Goal: Task Accomplishment & Management: Complete application form

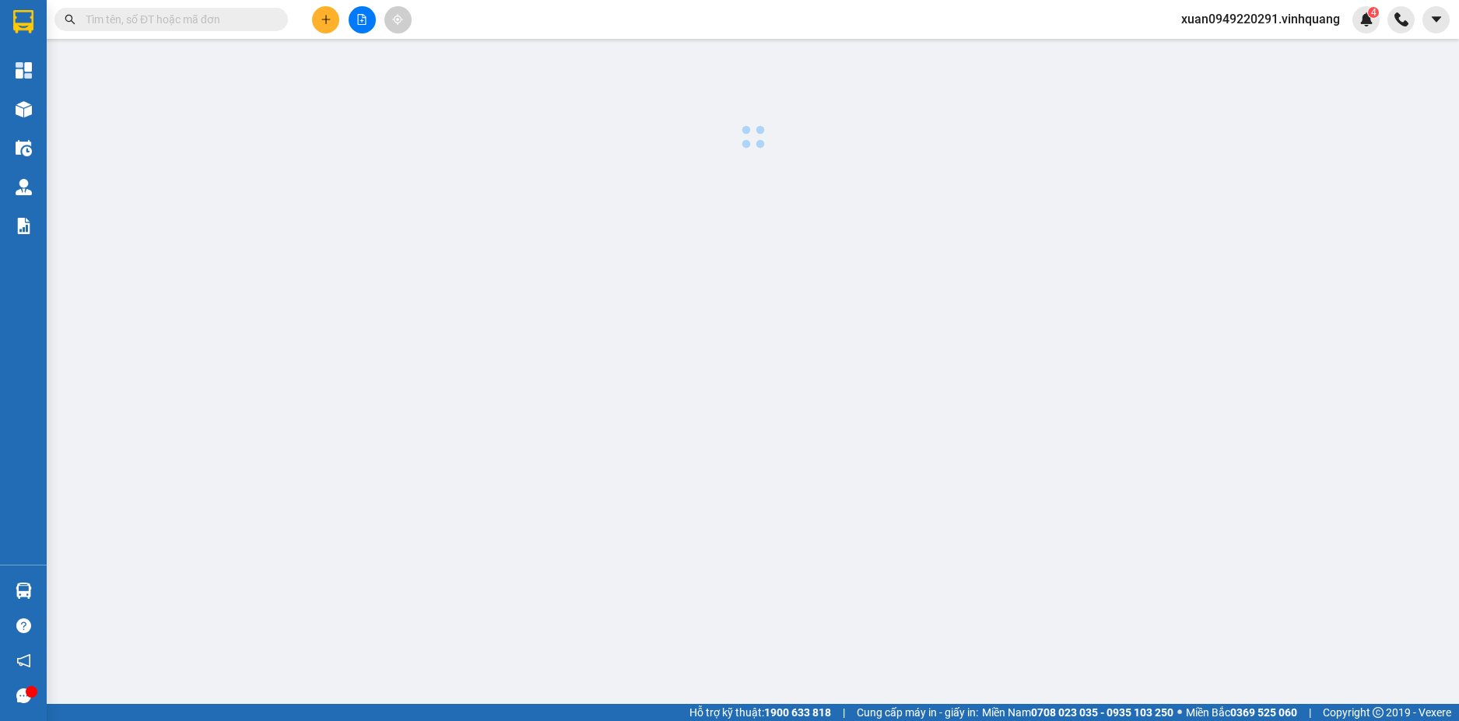
click at [194, 16] on input "text" at bounding box center [178, 19] width 184 height 17
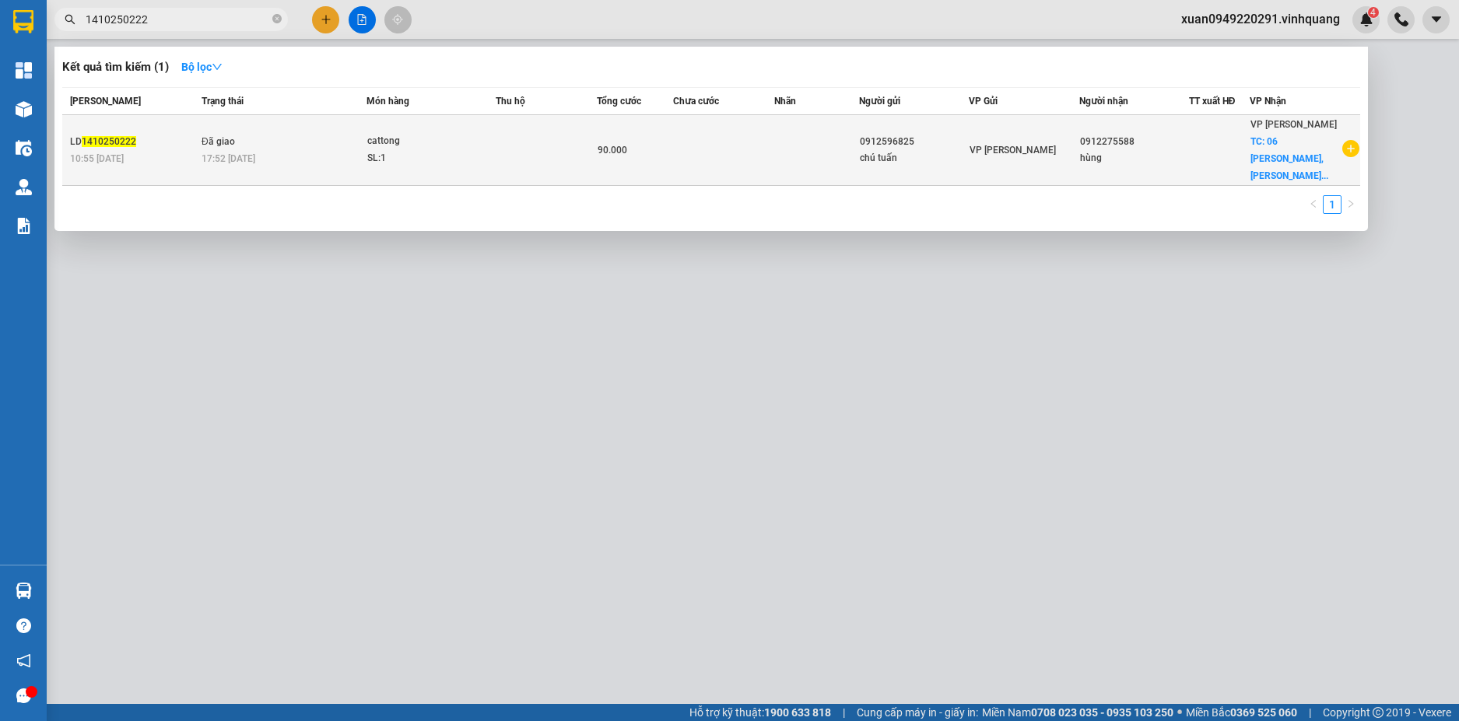
type input "1410250222"
click at [279, 138] on td "Đã giao 17:52 [DATE]" at bounding box center [282, 150] width 169 height 71
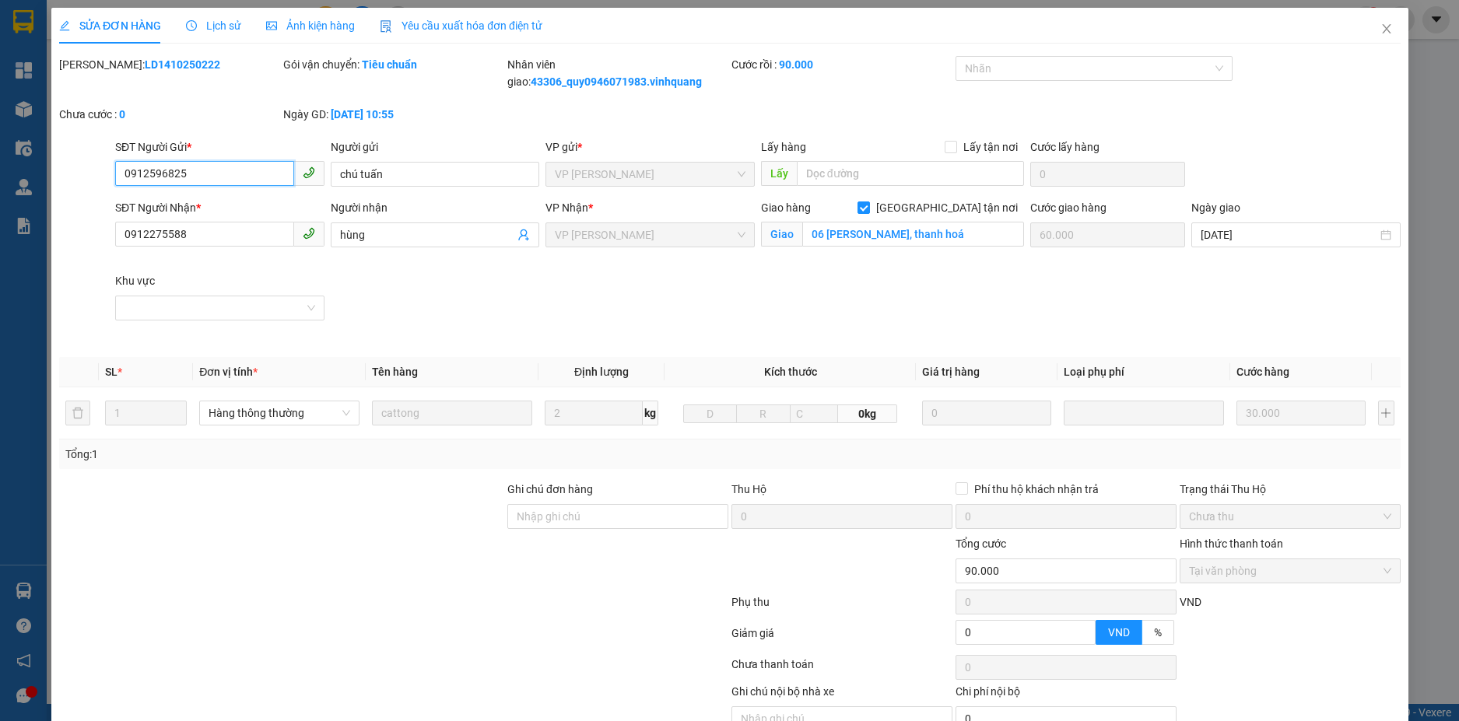
type input "0912596825"
type input "chú tuấn"
type input "0912275588"
type input "hùng"
checkbox input "true"
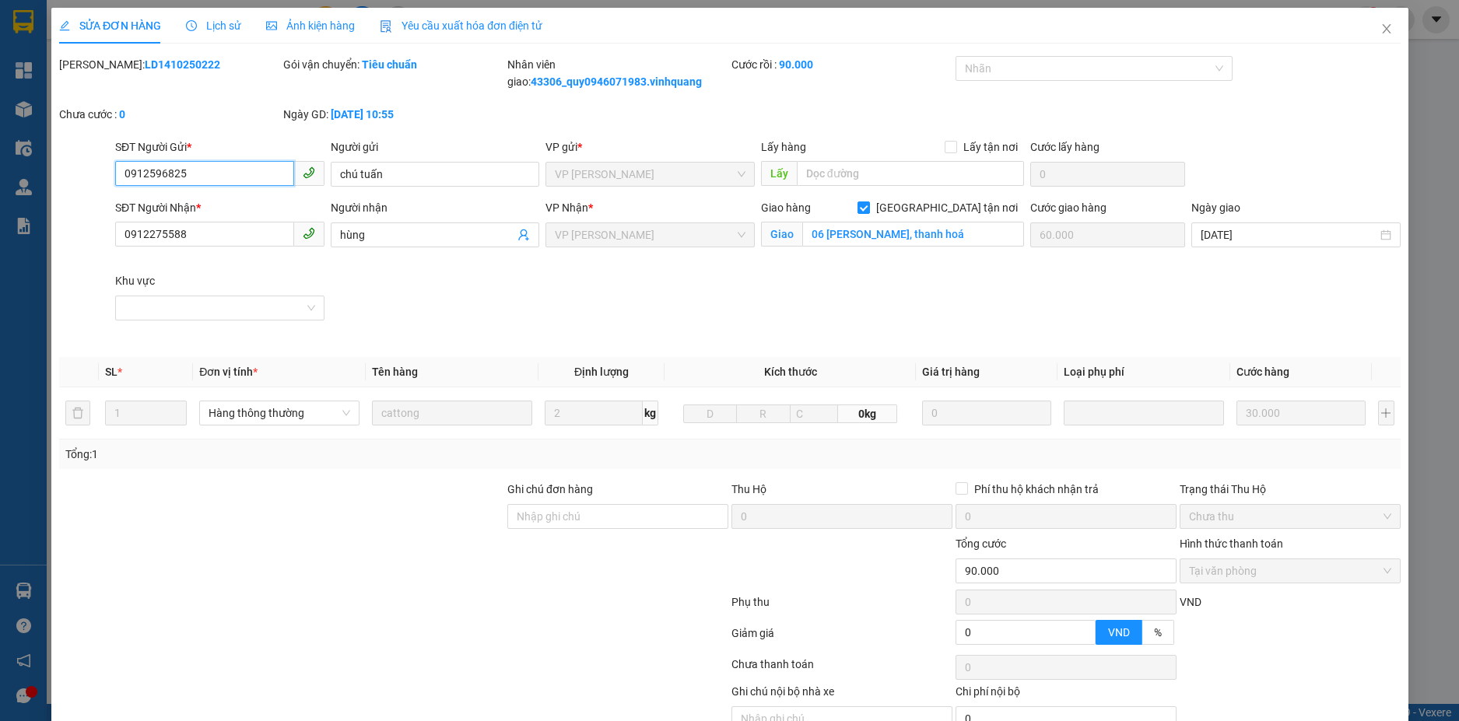
type input "06 [PERSON_NAME], thanh hoá"
type input "60.000"
type input "0"
type input "90.000"
drag, startPoint x: 181, startPoint y: 61, endPoint x: 114, endPoint y: 68, distance: 68.0
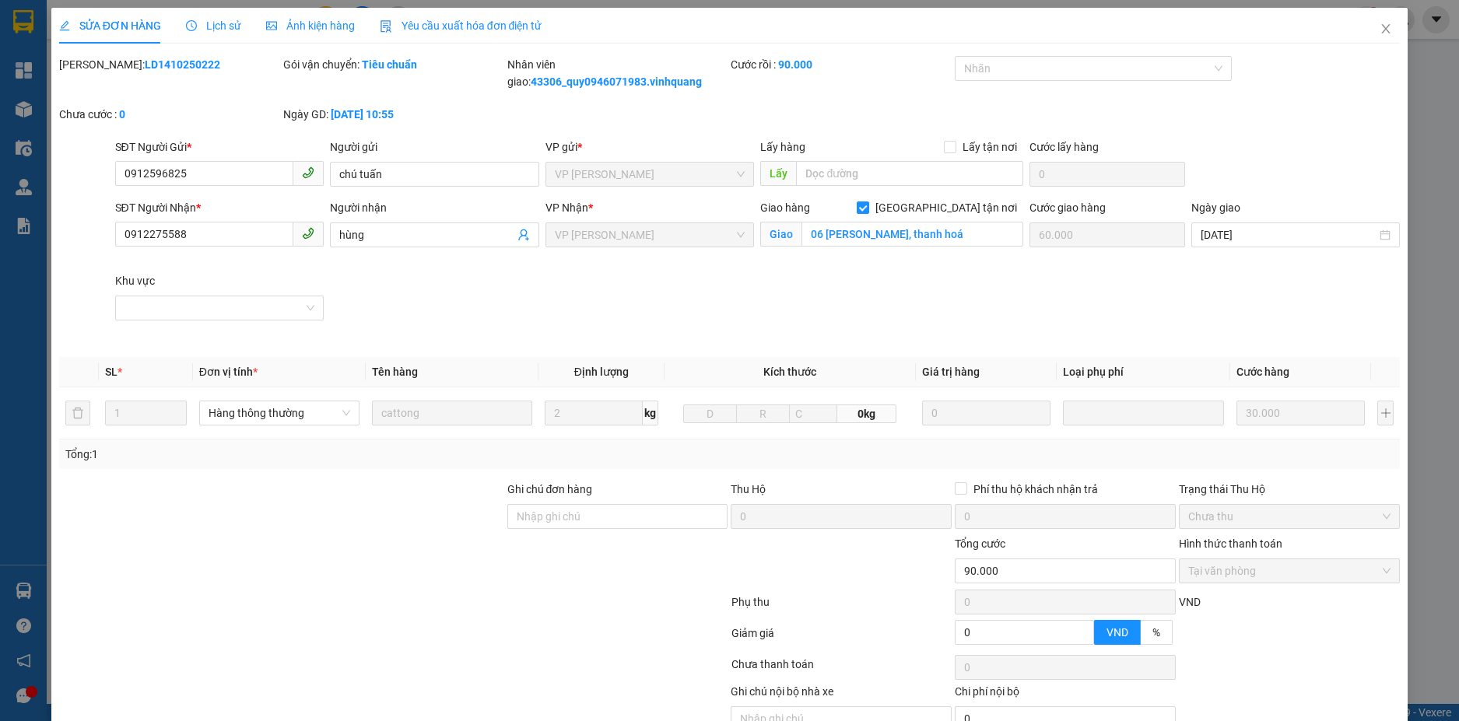
click at [114, 68] on div "[PERSON_NAME]: LD1410250222" at bounding box center [169, 64] width 221 height 17
copy b "1410250222"
click at [1382, 28] on icon "close" at bounding box center [1386, 28] width 9 height 9
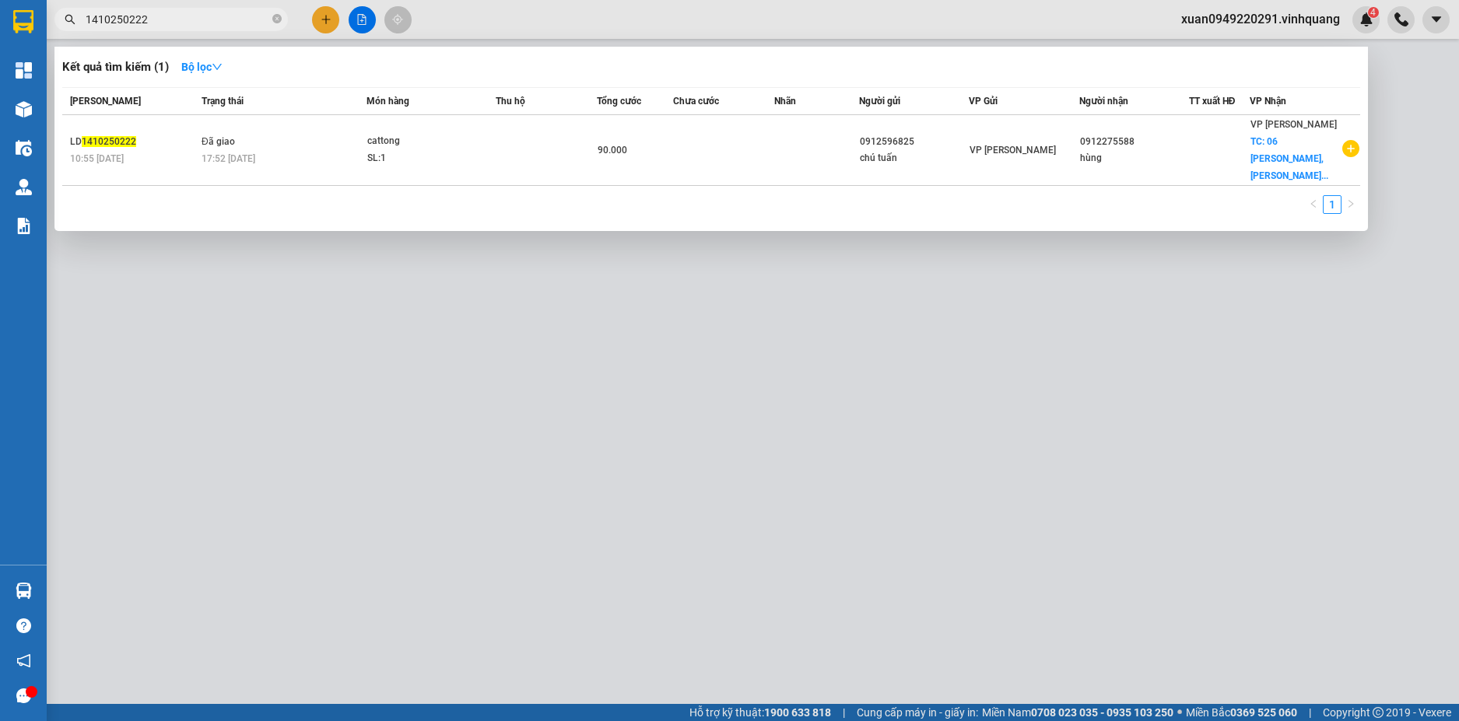
drag, startPoint x: 153, startPoint y: 23, endPoint x: 80, endPoint y: 38, distance: 74.8
click at [80, 33] on div "Kết quả tìm kiếm ( 1 ) Bộ lọc Mã ĐH Trạng thái Món hàng Thu hộ Tổng cước Chưa c…" at bounding box center [151, 19] width 303 height 27
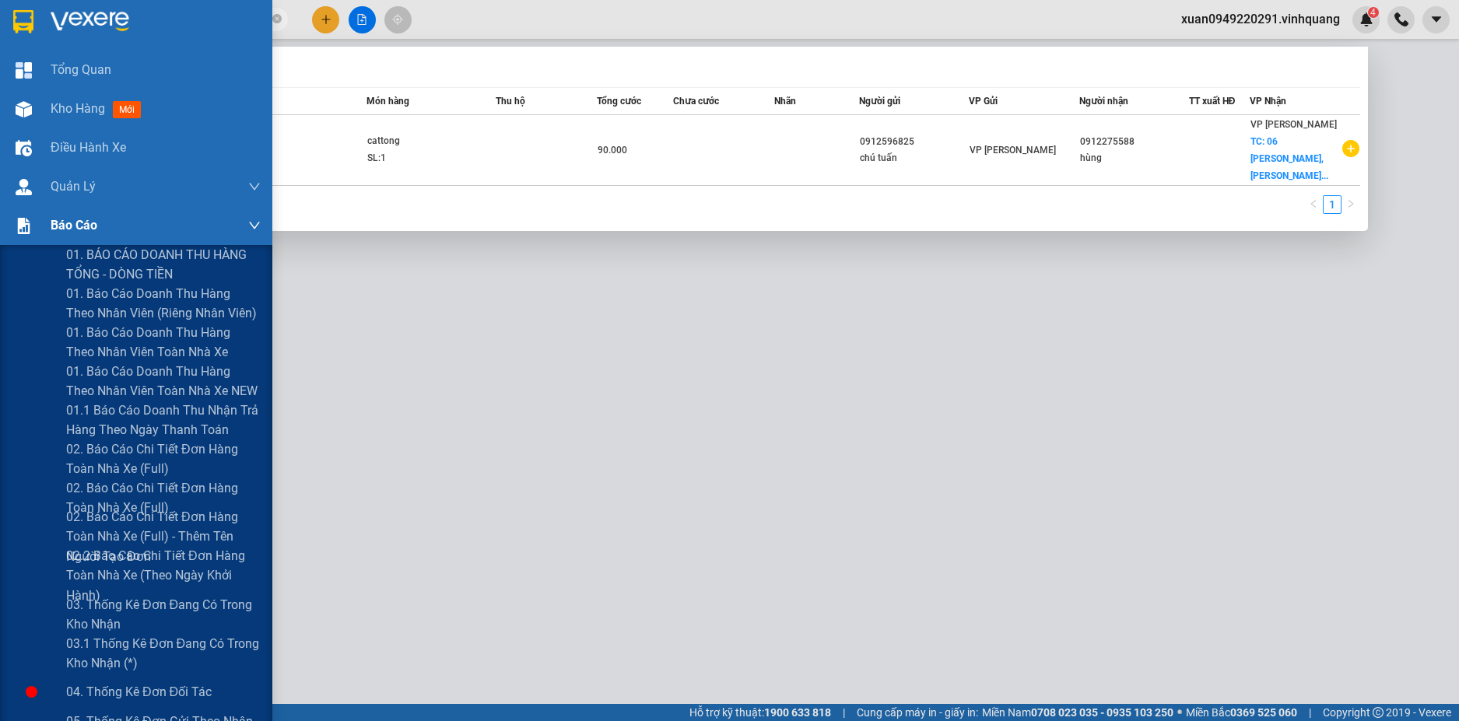
click at [89, 229] on span "Báo cáo" at bounding box center [74, 224] width 47 height 19
click at [80, 230] on span "Báo cáo" at bounding box center [74, 224] width 47 height 19
click at [84, 226] on span "Báo cáo" at bounding box center [74, 224] width 47 height 19
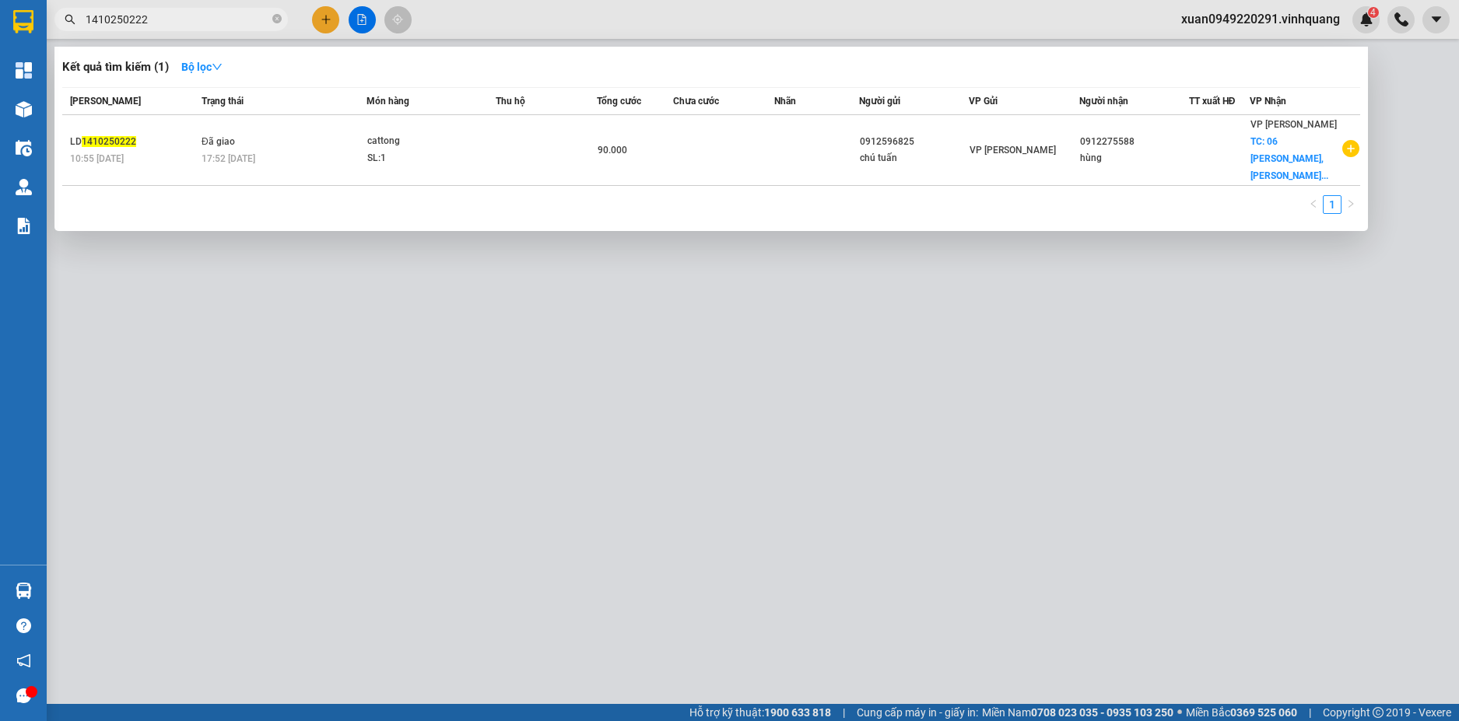
click at [657, 411] on div at bounding box center [729, 360] width 1459 height 721
click at [218, 23] on input "1410250222" at bounding box center [178, 19] width 184 height 17
drag, startPoint x: 217, startPoint y: 23, endPoint x: 75, endPoint y: 37, distance: 142.3
click at [75, 33] on div "Kết quả tìm kiếm ( 1 ) Bộ lọc Mã ĐH Trạng thái Món hàng Thu hộ Tổng cước Chưa c…" at bounding box center [151, 19] width 303 height 27
paste input "6"
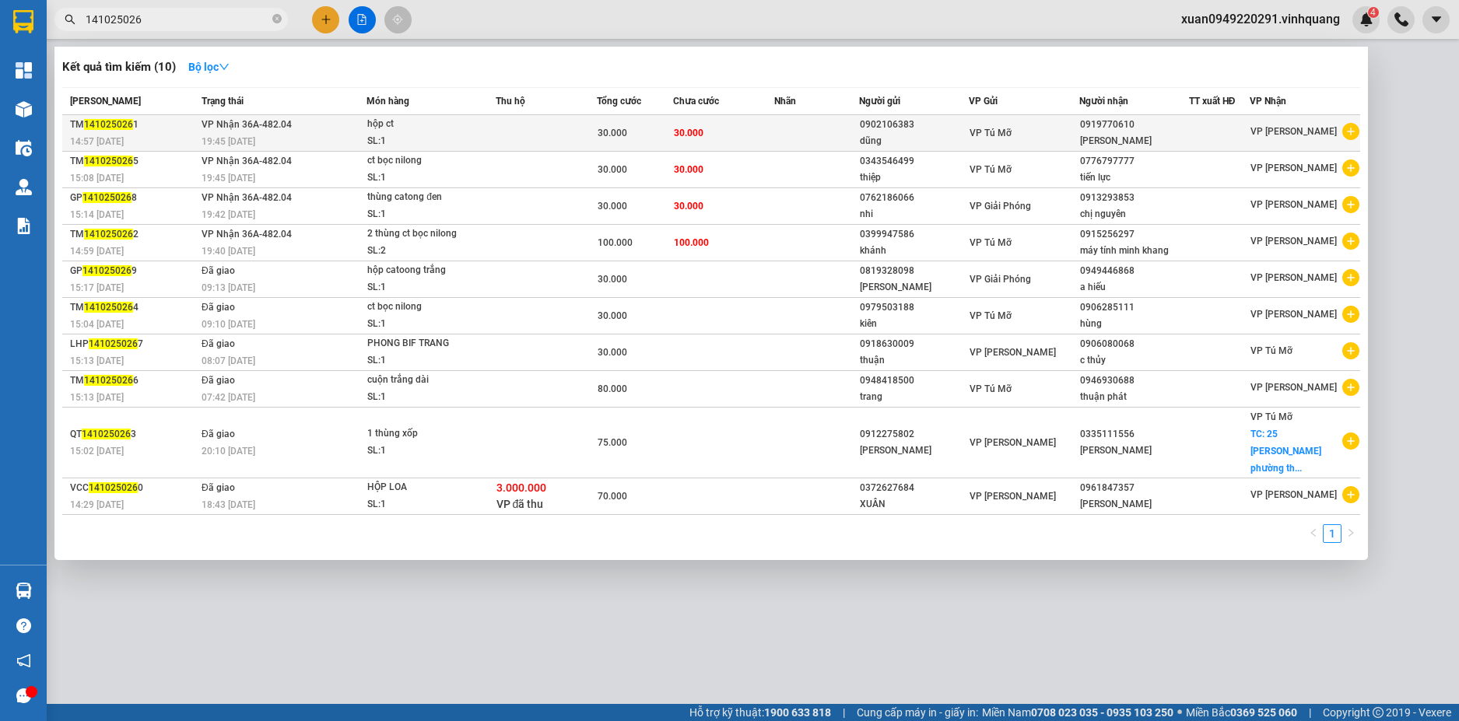
type input "141025026"
click at [254, 126] on span "VP Nhận 36A-482.04" at bounding box center [246, 124] width 90 height 11
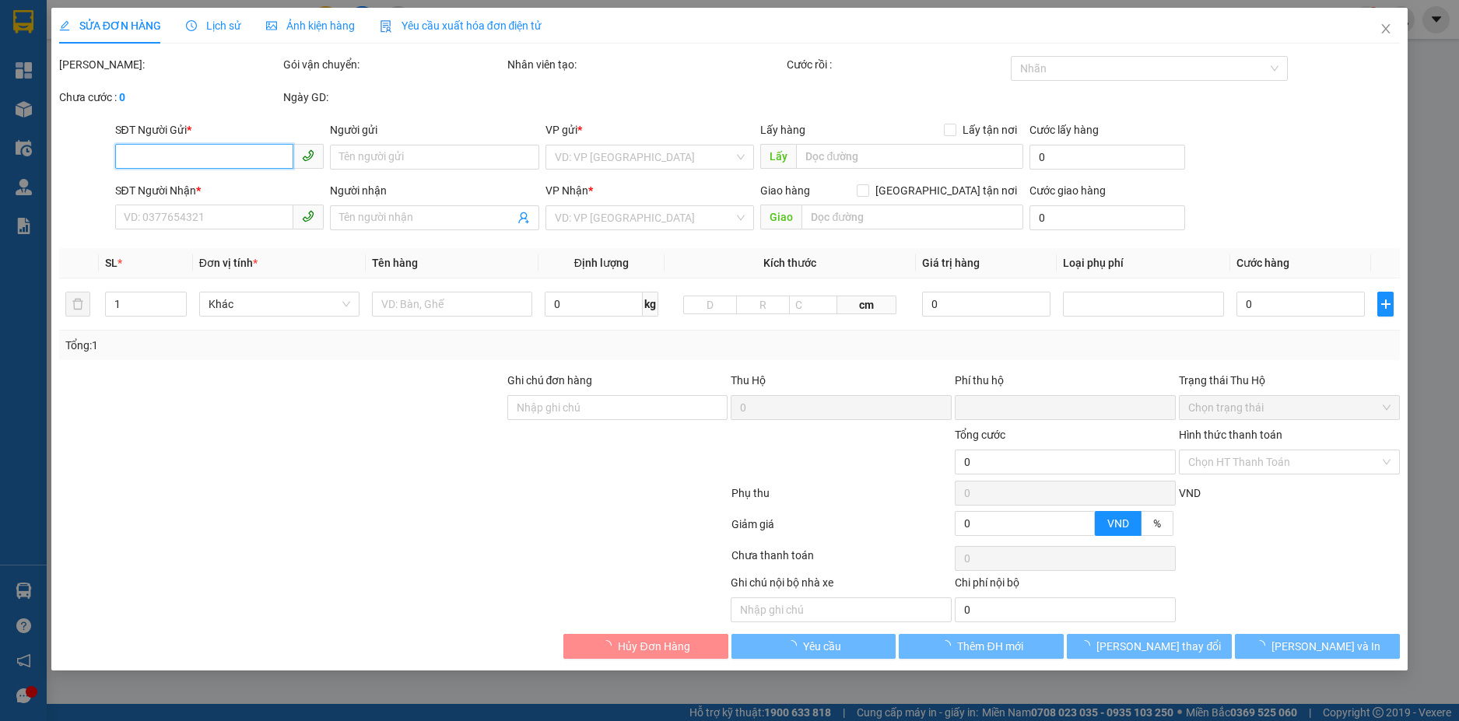
type input "0902106383"
type input "dũng"
type input "0919770610"
type input "[PERSON_NAME]"
type input "0"
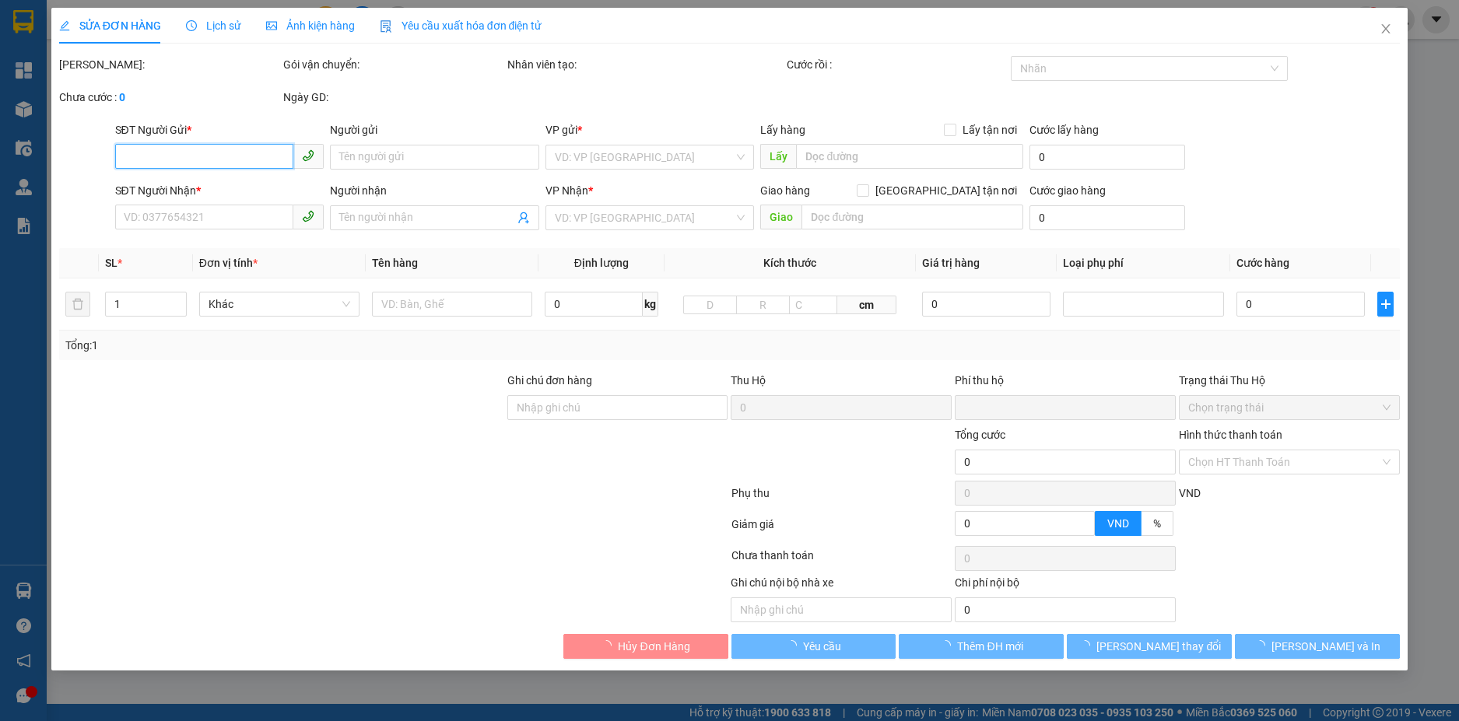
type input "30.000"
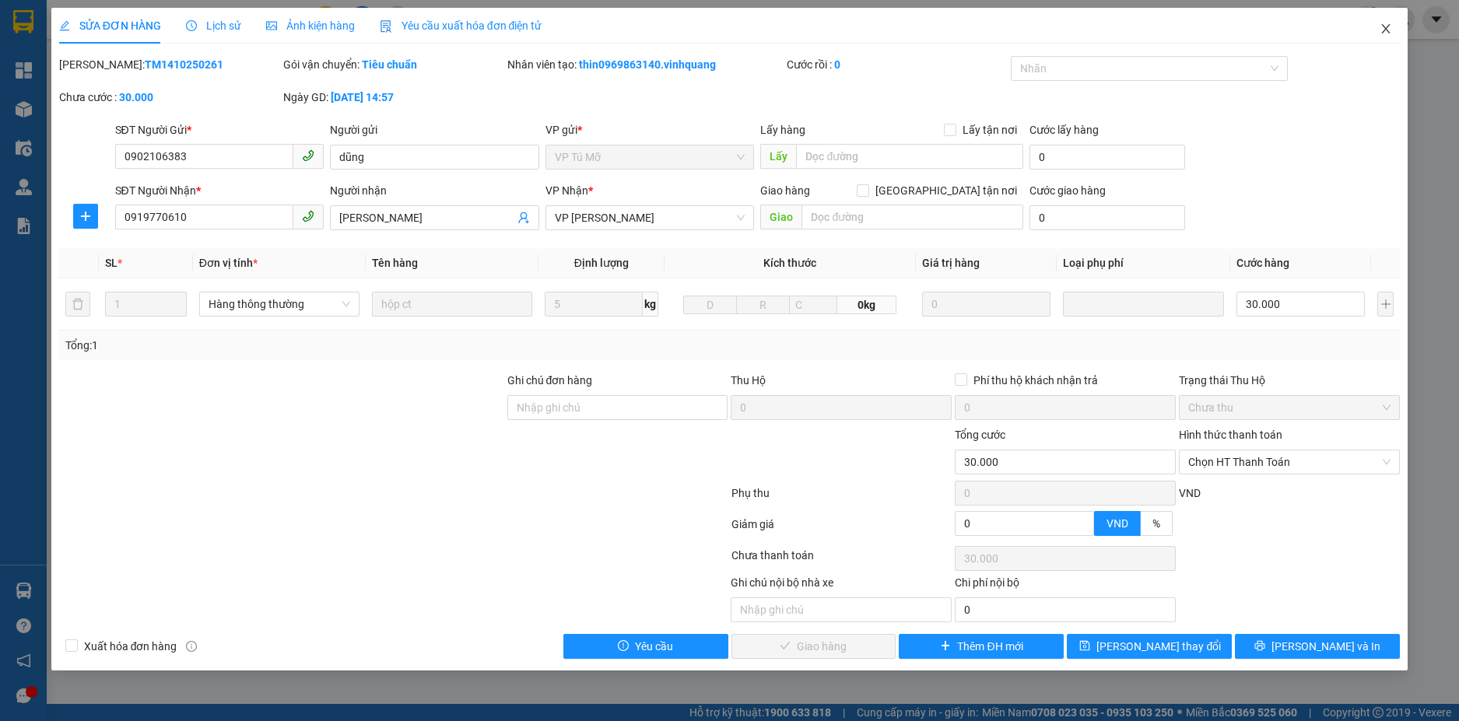
click at [1385, 32] on icon "close" at bounding box center [1385, 29] width 12 height 12
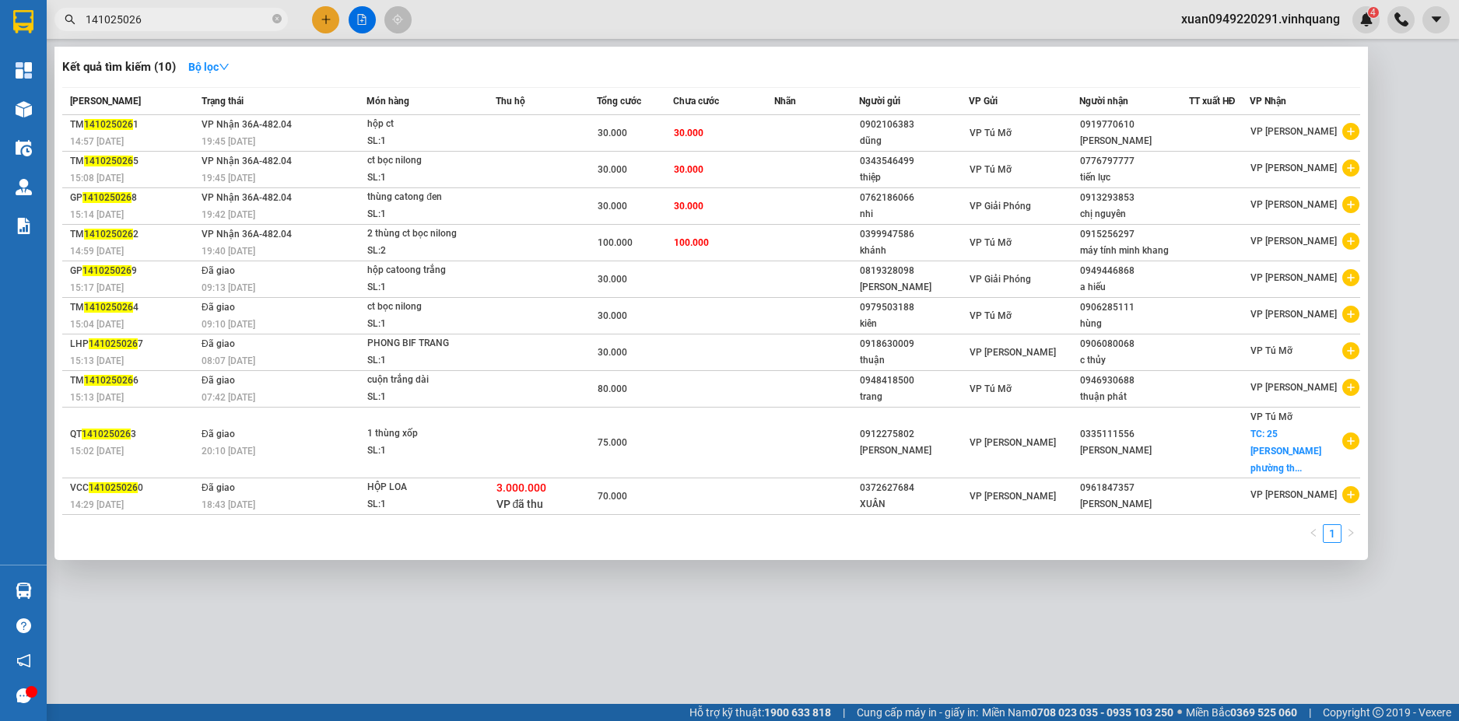
click at [153, 20] on input "141025026" at bounding box center [178, 19] width 184 height 17
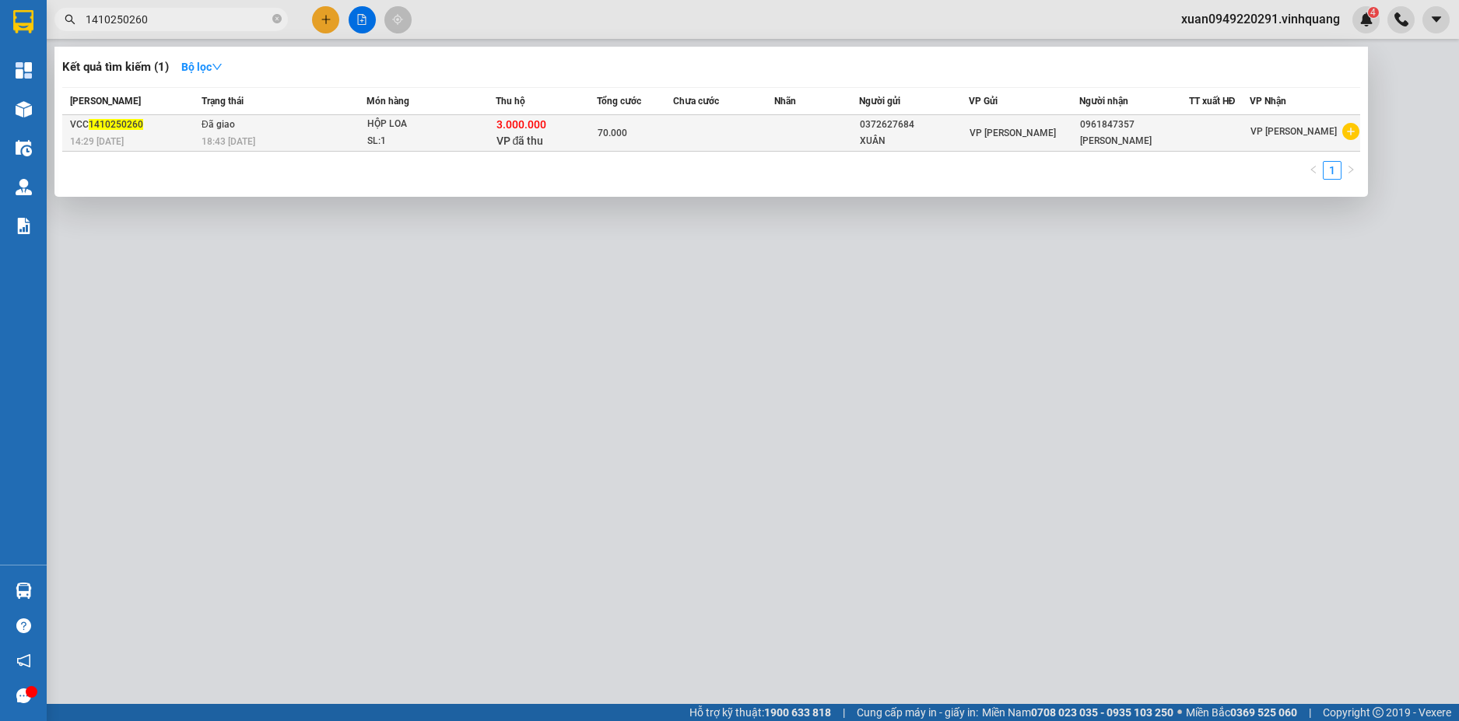
type input "1410250260"
click at [562, 126] on div "3.000.000 VP đã thu" at bounding box center [546, 133] width 100 height 33
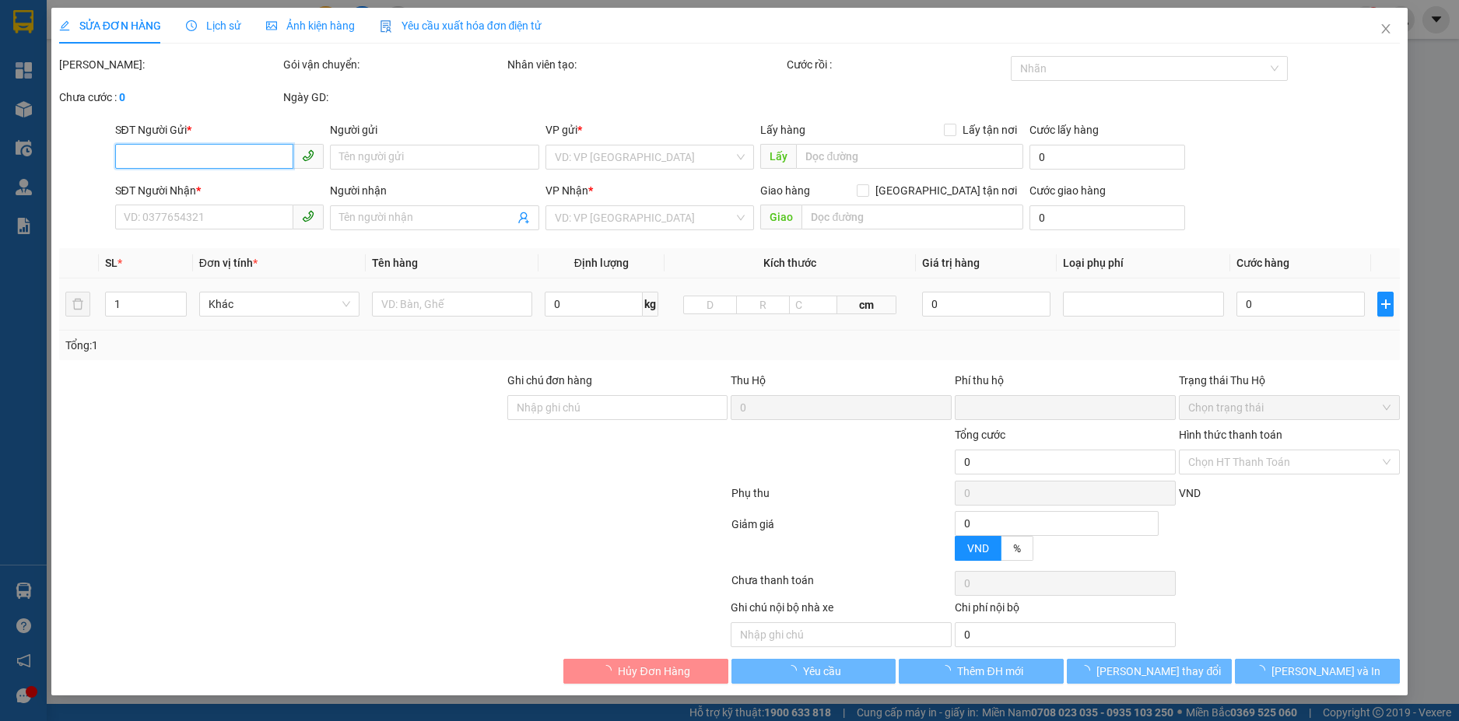
type input "0372627684"
type input "XUÂN"
type input "0961847357"
type input "[PERSON_NAME]"
type input "TECHCOM BANK : 221588888888 . [PERSON_NAME]"
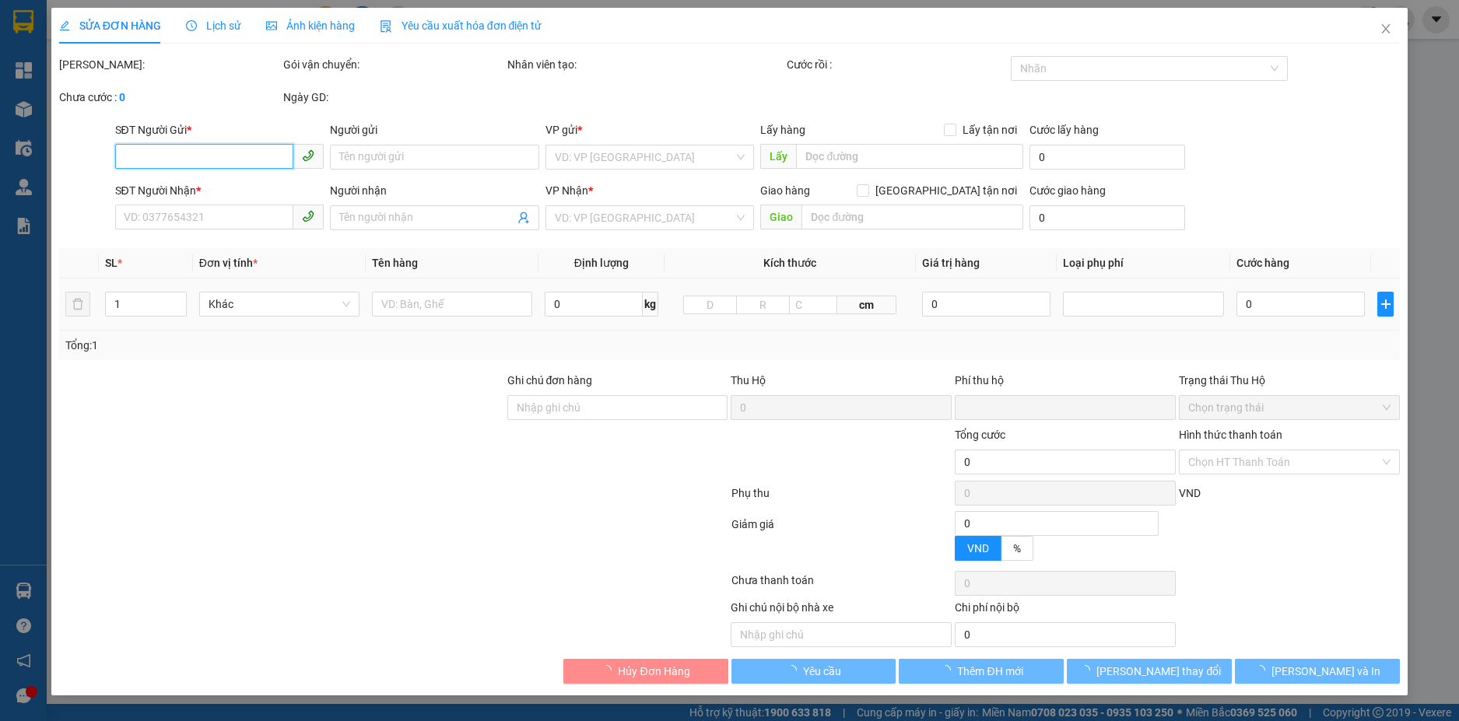
type input "3.000.000"
type input "30.000"
type input "70.000"
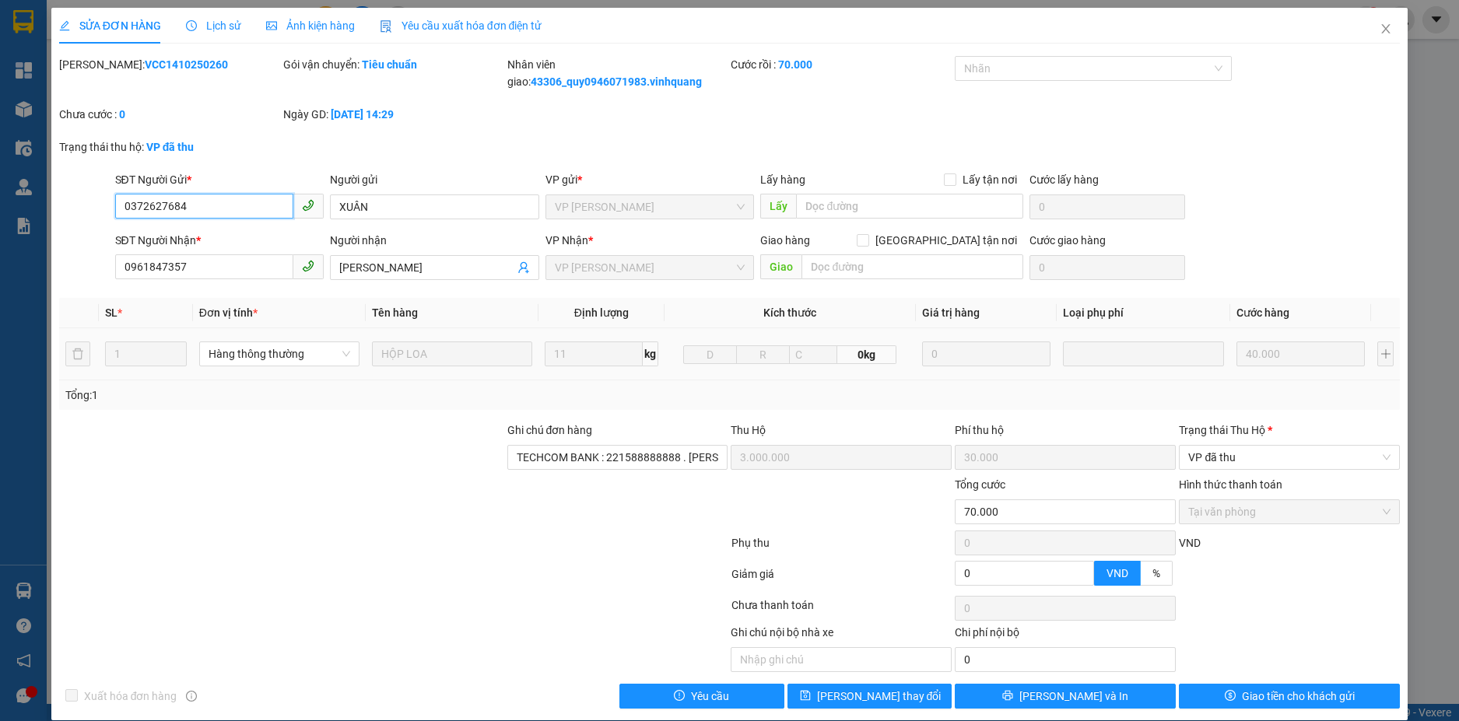
scroll to position [18, 0]
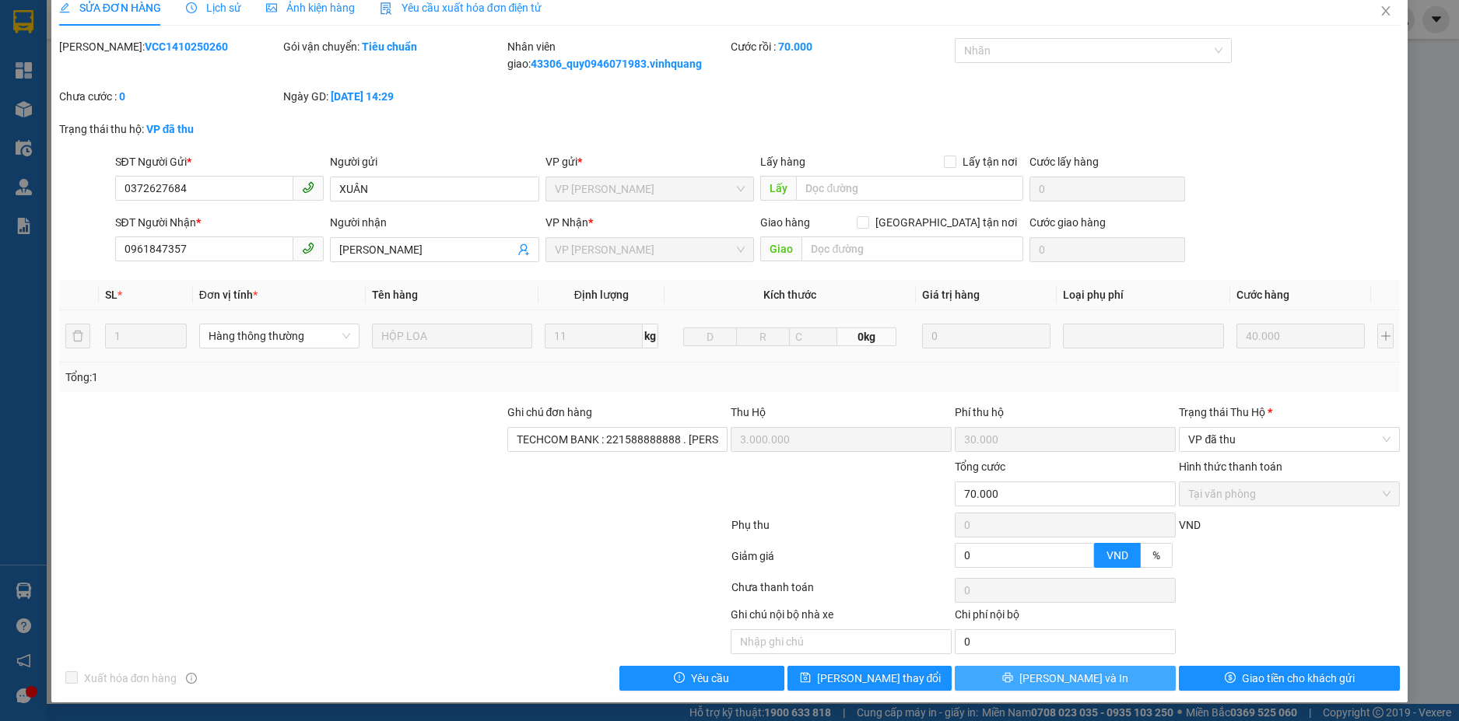
click at [1019, 671] on button "[PERSON_NAME] và In" at bounding box center [1064, 678] width 221 height 25
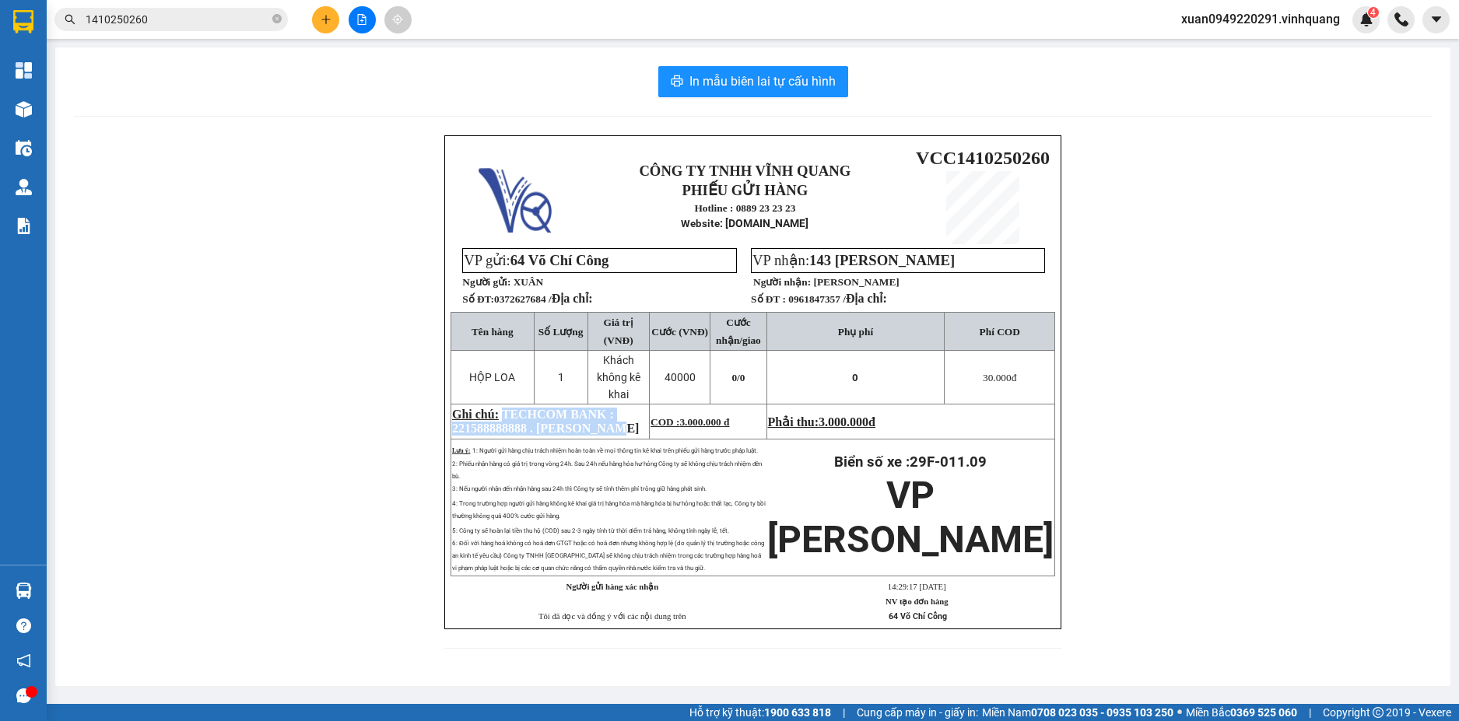
drag, startPoint x: 503, startPoint y: 400, endPoint x: 685, endPoint y: 412, distance: 183.2
click at [648, 412] on p "Ghi chú: TECHCOM BANK : 221588888888 . [PERSON_NAME]" at bounding box center [550, 422] width 196 height 28
copy span "TECHCOM BANK : 221588888888 . [PERSON_NAME]"
click at [91, 30] on span "1410250260" at bounding box center [170, 19] width 233 height 23
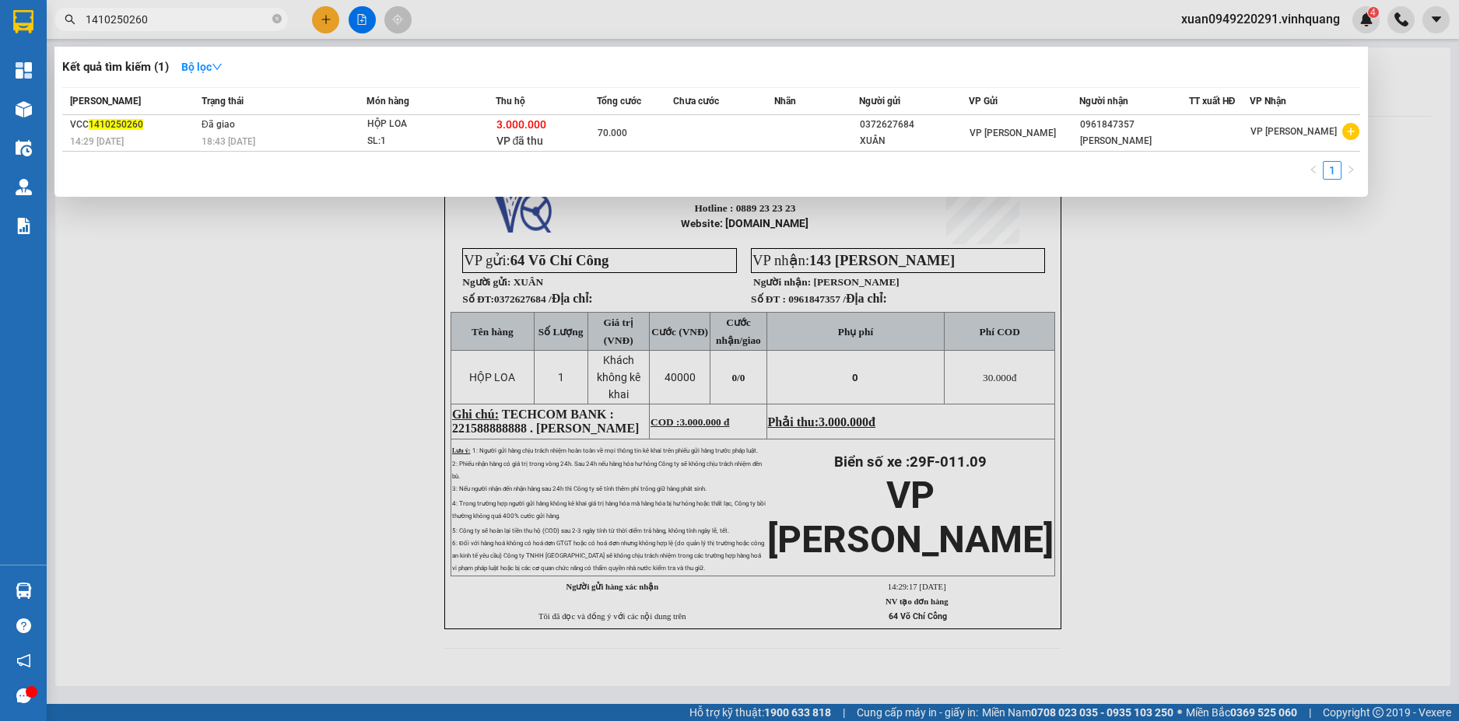
type input "1"
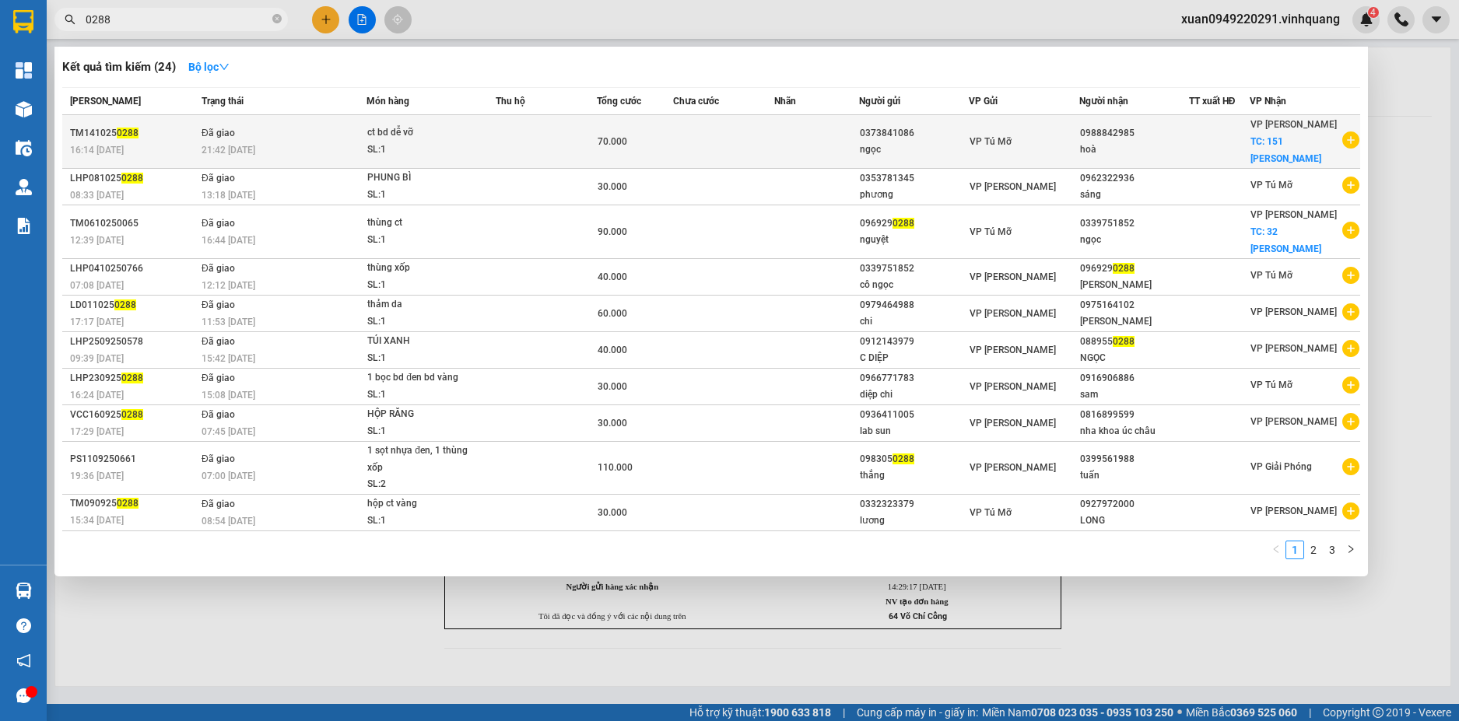
type input "0288"
click at [457, 142] on div "SL: 1" at bounding box center [425, 150] width 117 height 17
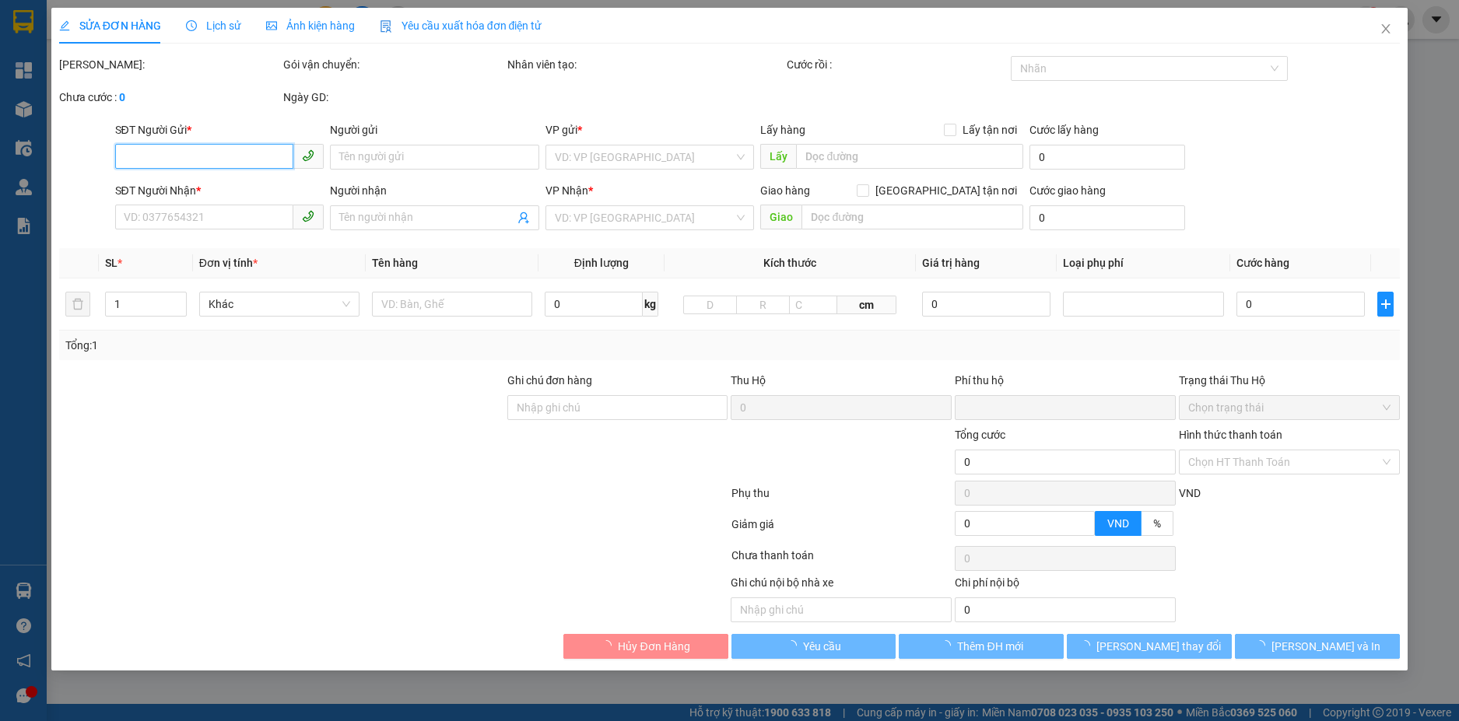
type input "0373841086"
type input "ngọc"
type input "0988842985"
type input "hoà"
checkbox input "true"
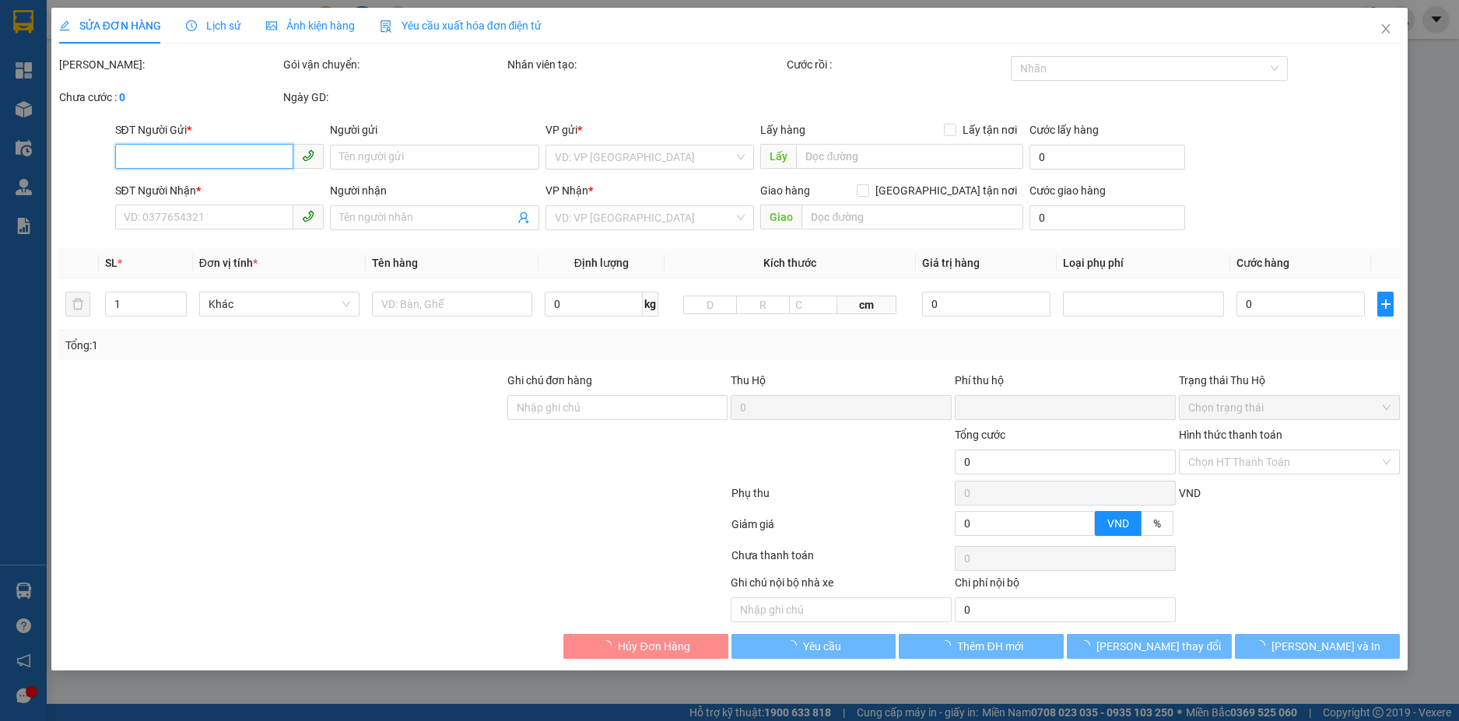
type input "151 thôi hữu th"
type input "40.000"
type input "0"
type input "70.000"
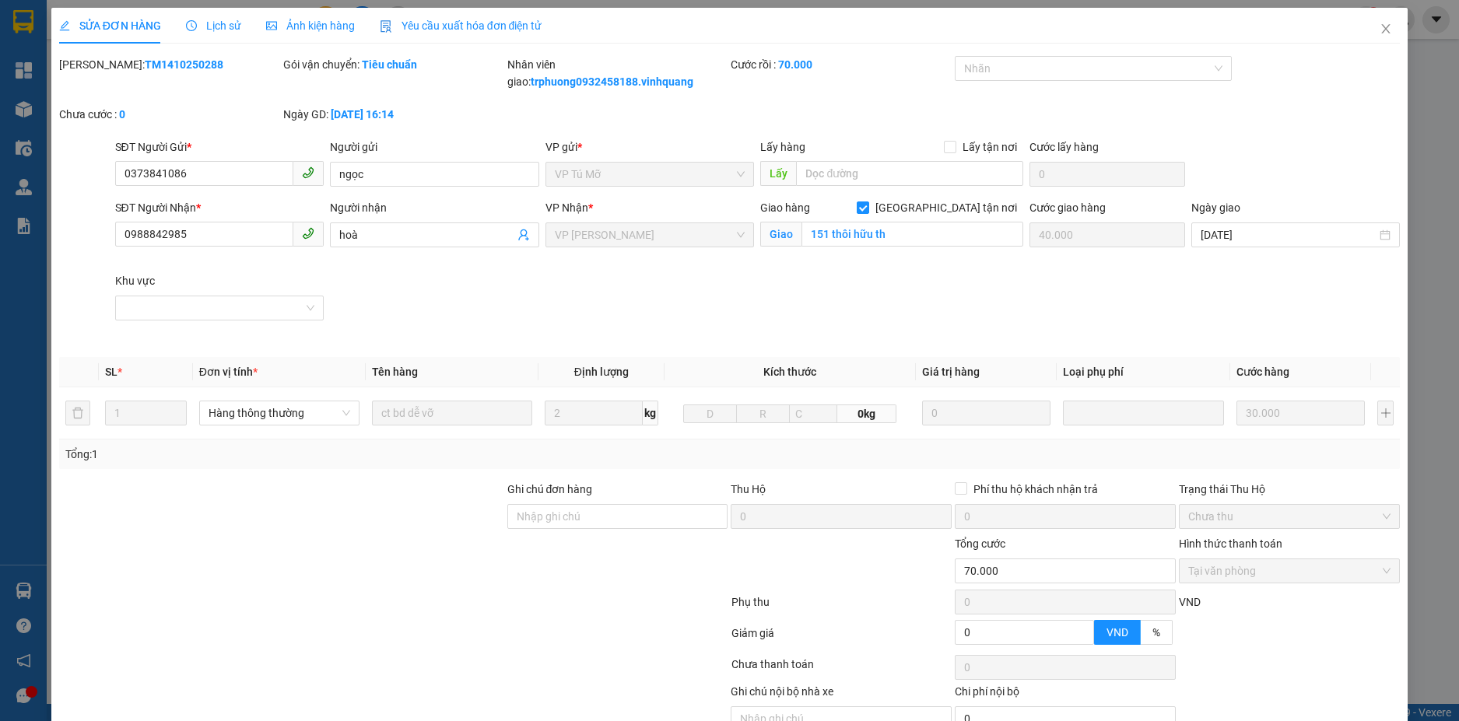
drag, startPoint x: 187, startPoint y: 60, endPoint x: 115, endPoint y: 64, distance: 72.4
click at [115, 64] on div "Mã ĐH: TM1410250288" at bounding box center [169, 64] width 221 height 17
copy b "1410250288"
click at [1382, 28] on icon "close" at bounding box center [1386, 28] width 9 height 9
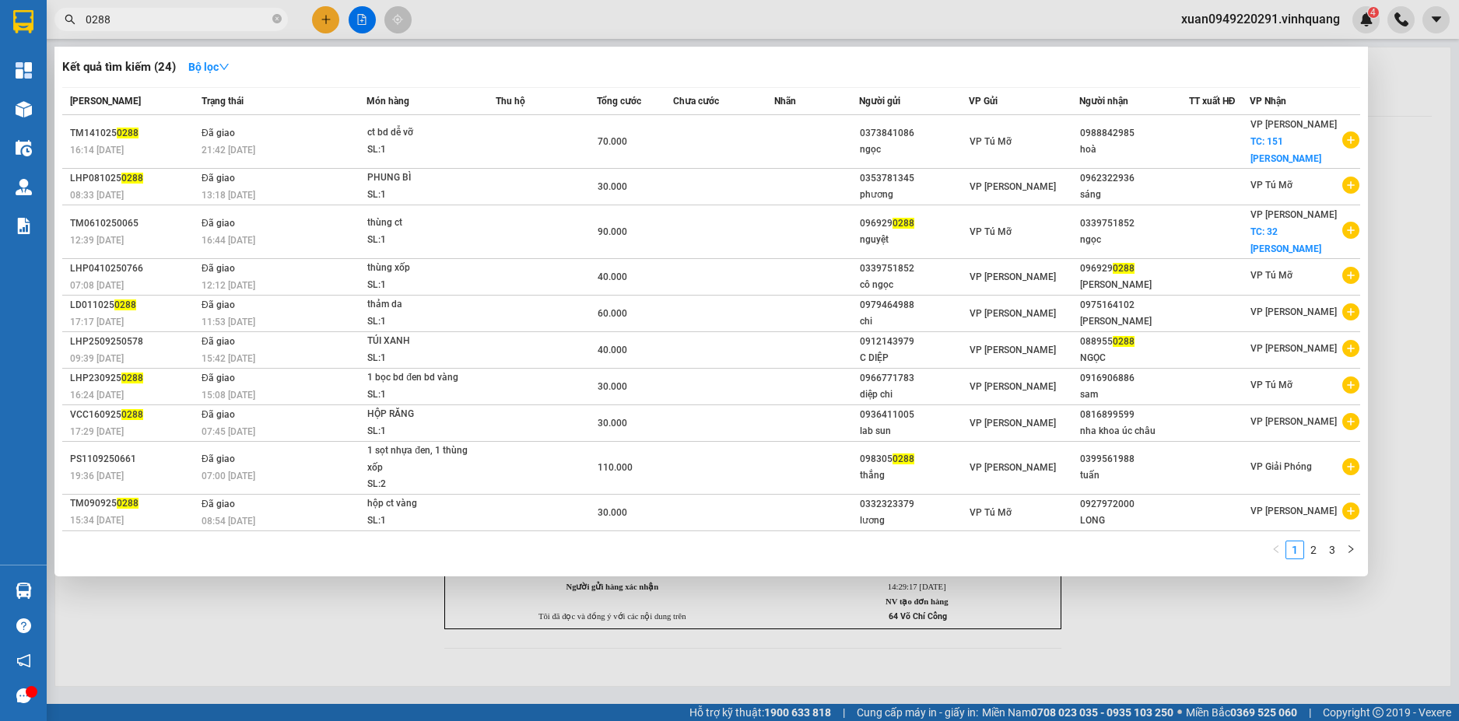
click at [146, 17] on input "0288" at bounding box center [178, 19] width 184 height 17
drag, startPoint x: 145, startPoint y: 17, endPoint x: 66, endPoint y: 17, distance: 79.3
click at [68, 16] on div "0288" at bounding box center [151, 19] width 303 height 23
click at [1245, 638] on div at bounding box center [729, 360] width 1459 height 721
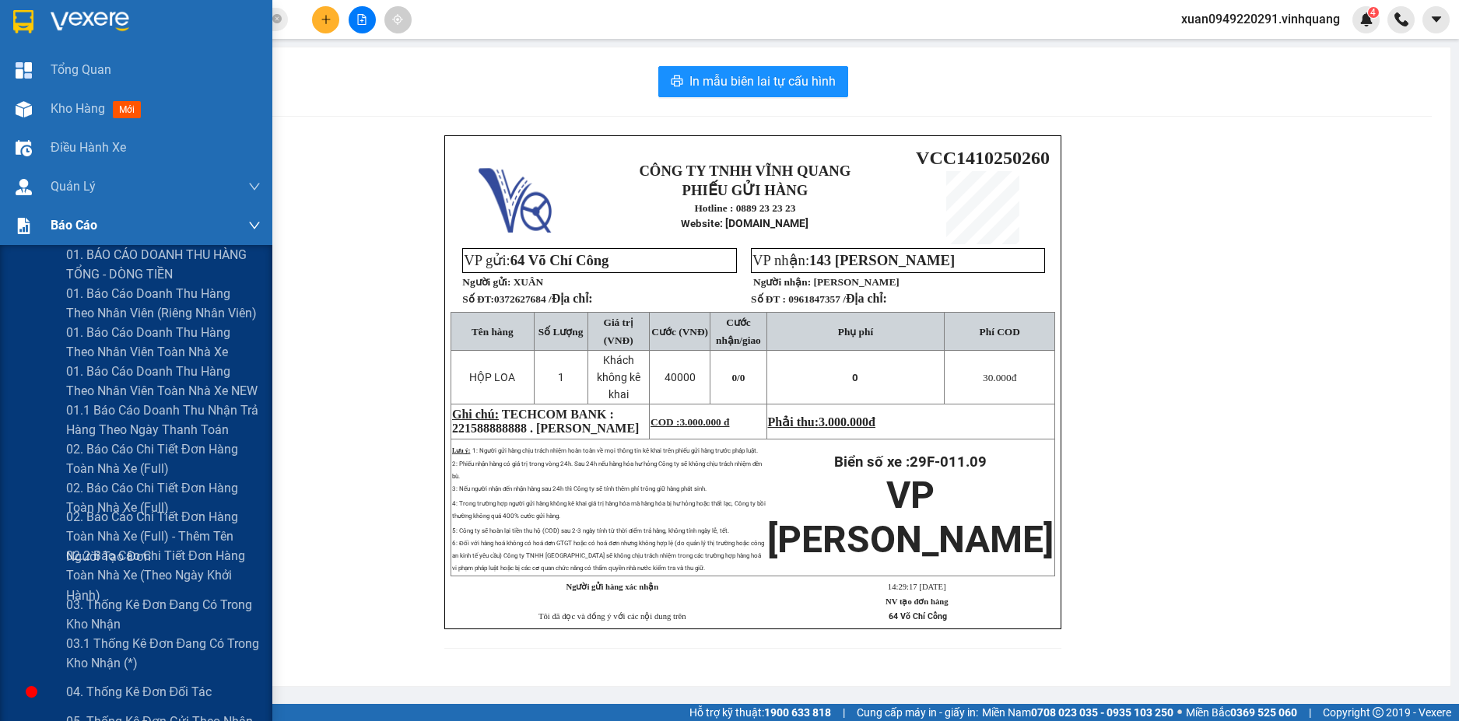
click at [63, 226] on span "Báo cáo" at bounding box center [74, 224] width 47 height 19
